Goal: Task Accomplishment & Management: Use online tool/utility

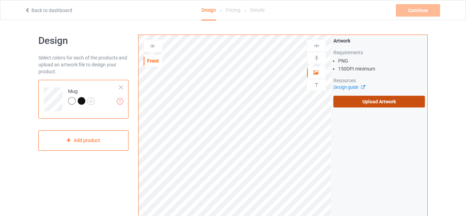
click at [363, 102] on label "Upload Artwork" at bounding box center [378, 102] width 91 height 12
click at [0, 0] on input "Upload Artwork" at bounding box center [0, 0] width 0 height 0
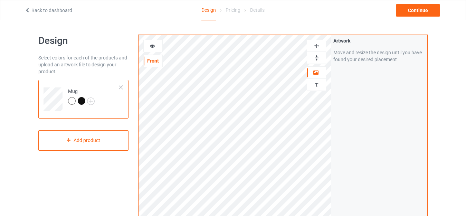
click at [316, 57] on img at bounding box center [316, 58] width 7 height 7
click at [318, 58] on img at bounding box center [316, 58] width 7 height 7
click at [417, 14] on div "Continue" at bounding box center [418, 10] width 44 height 12
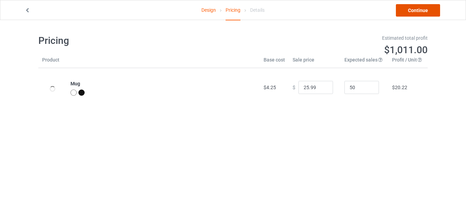
click at [417, 14] on link "Continue" at bounding box center [418, 10] width 44 height 12
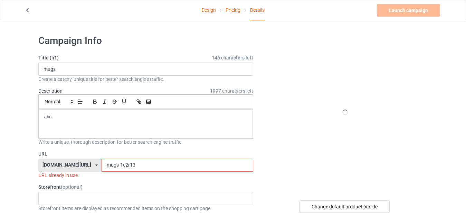
click at [117, 165] on input "mugs-1e2r13" at bounding box center [176, 164] width 151 height 13
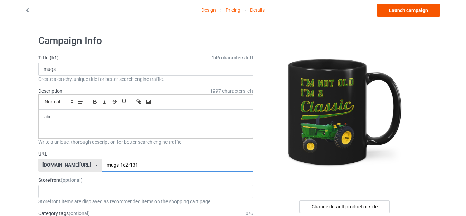
type input "mugs-1e2r131"
click at [391, 9] on link "Launch campaign" at bounding box center [408, 10] width 63 height 12
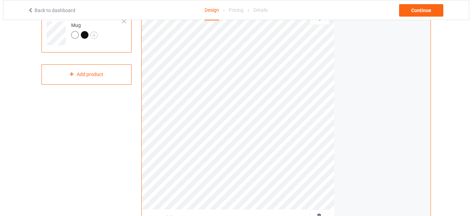
scroll to position [69, 0]
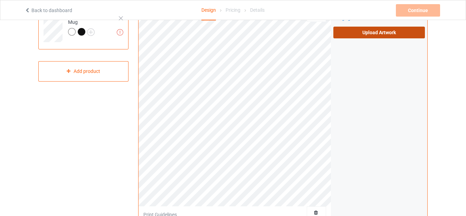
click at [353, 37] on label "Upload Artwork" at bounding box center [378, 33] width 91 height 12
click at [0, 0] on input "Upload Artwork" at bounding box center [0, 0] width 0 height 0
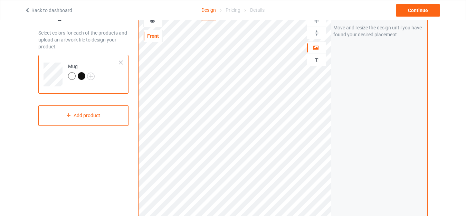
scroll to position [35, 0]
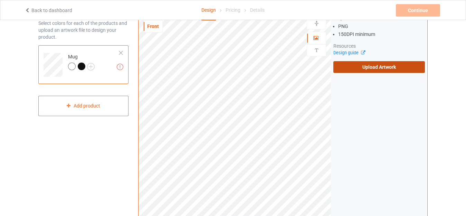
click at [363, 69] on label "Upload Artwork" at bounding box center [378, 67] width 91 height 12
click at [0, 0] on input "Upload Artwork" at bounding box center [0, 0] width 0 height 0
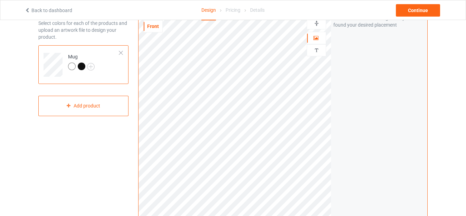
click at [319, 23] on img at bounding box center [316, 23] width 7 height 7
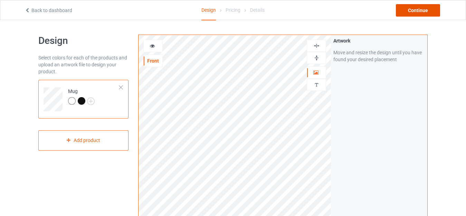
click at [417, 13] on div "Continue" at bounding box center [418, 10] width 44 height 12
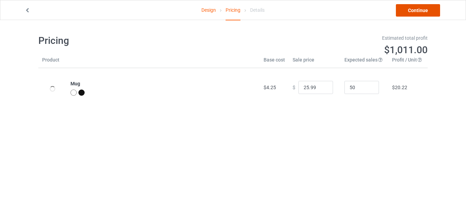
click at [417, 13] on link "Continue" at bounding box center [418, 10] width 44 height 12
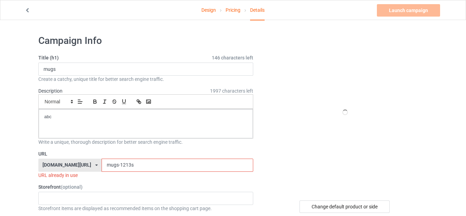
click at [120, 166] on input "mugs-1213s" at bounding box center [176, 164] width 151 height 13
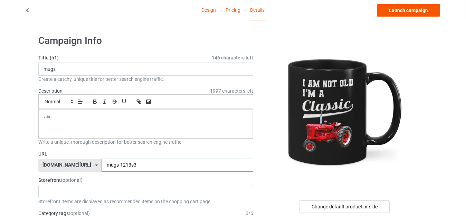
type input "mugs-1213s3"
click at [397, 12] on link "Launch campaign" at bounding box center [408, 10] width 63 height 12
